Goal: Navigation & Orientation: Go to known website

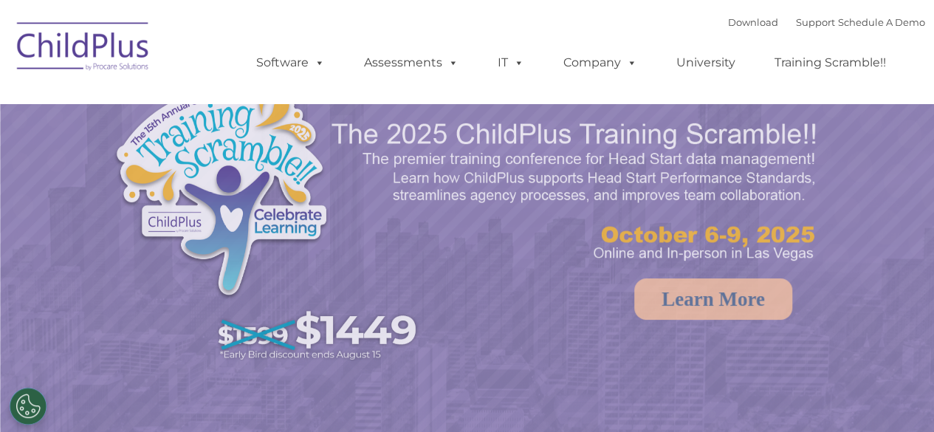
select select "MEDIUM"
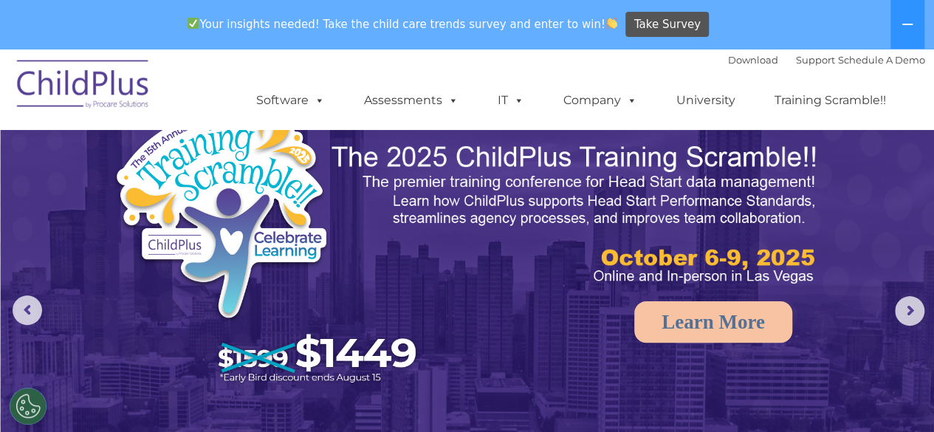
scroll to position [10, 0]
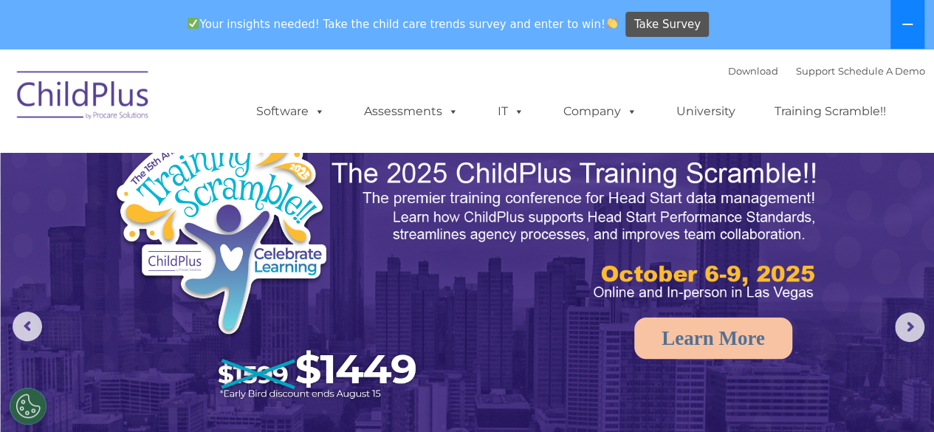
click at [909, 23] on icon at bounding box center [907, 24] width 12 height 12
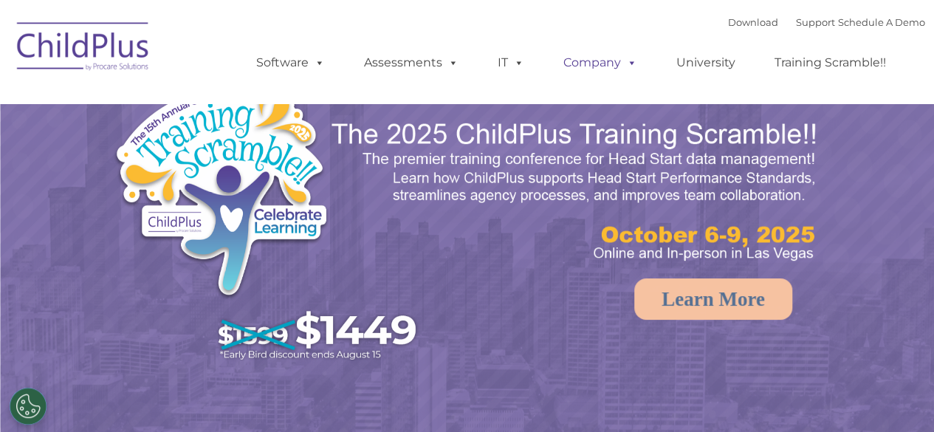
select select "MEDIUM"
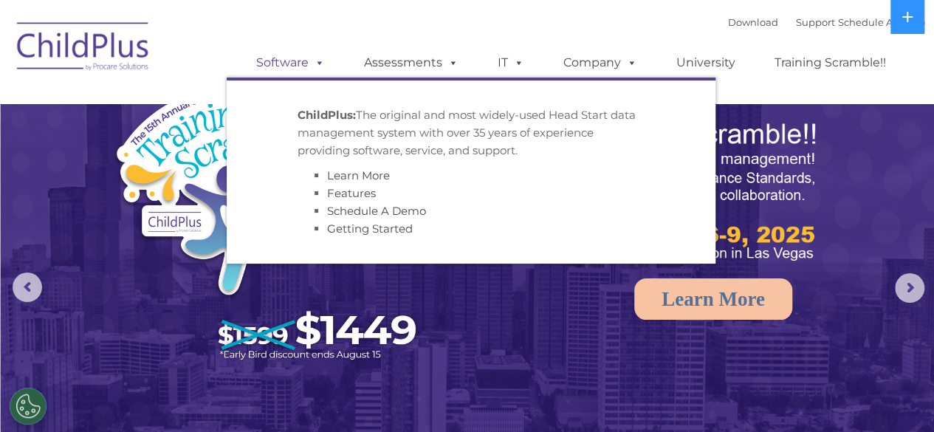
click at [314, 63] on span at bounding box center [316, 62] width 16 height 14
